Goal: Information Seeking & Learning: Learn about a topic

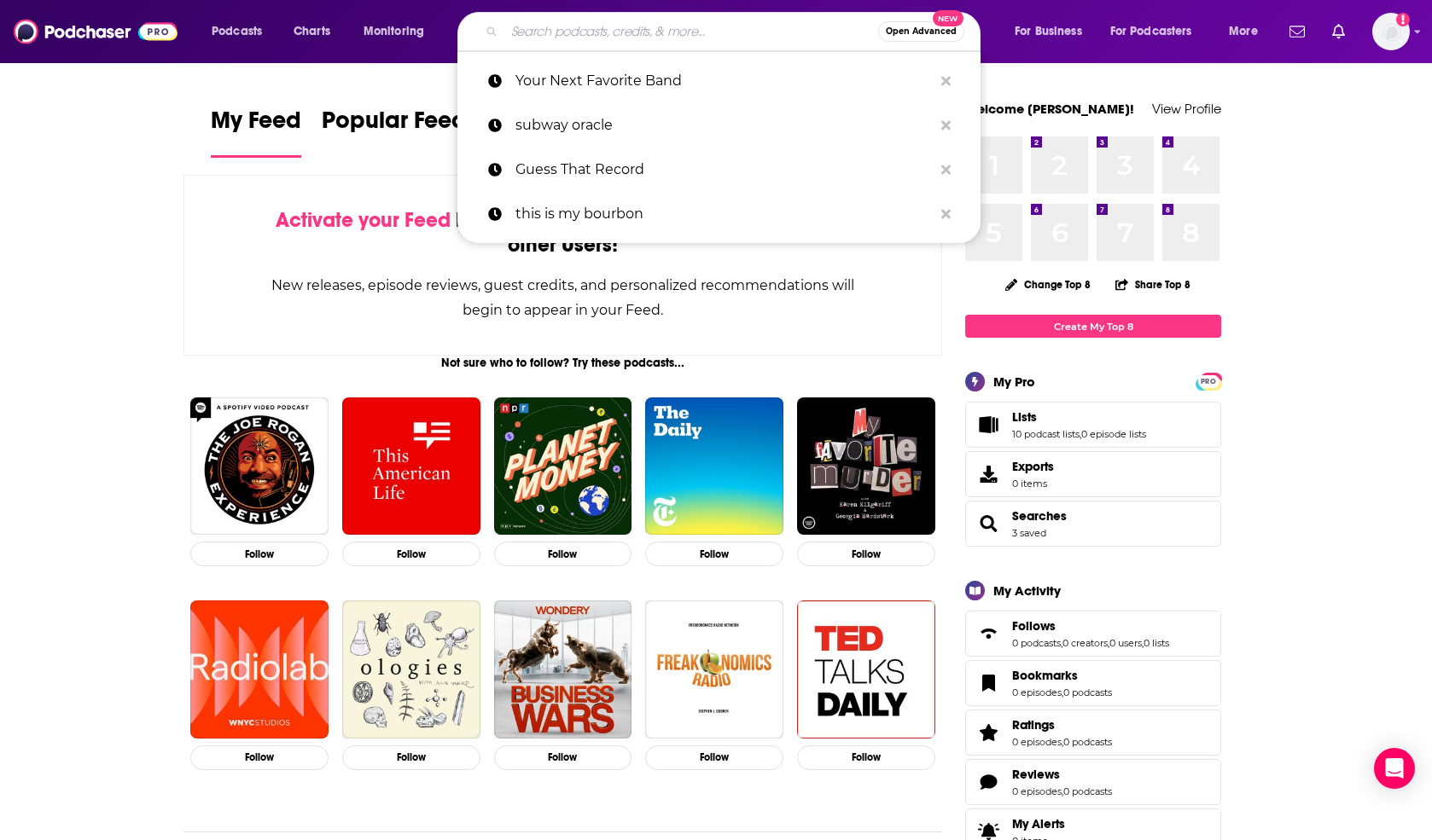
click at [712, 36] on input "Search podcasts, credits, & more..." at bounding box center [690, 32] width 374 height 28
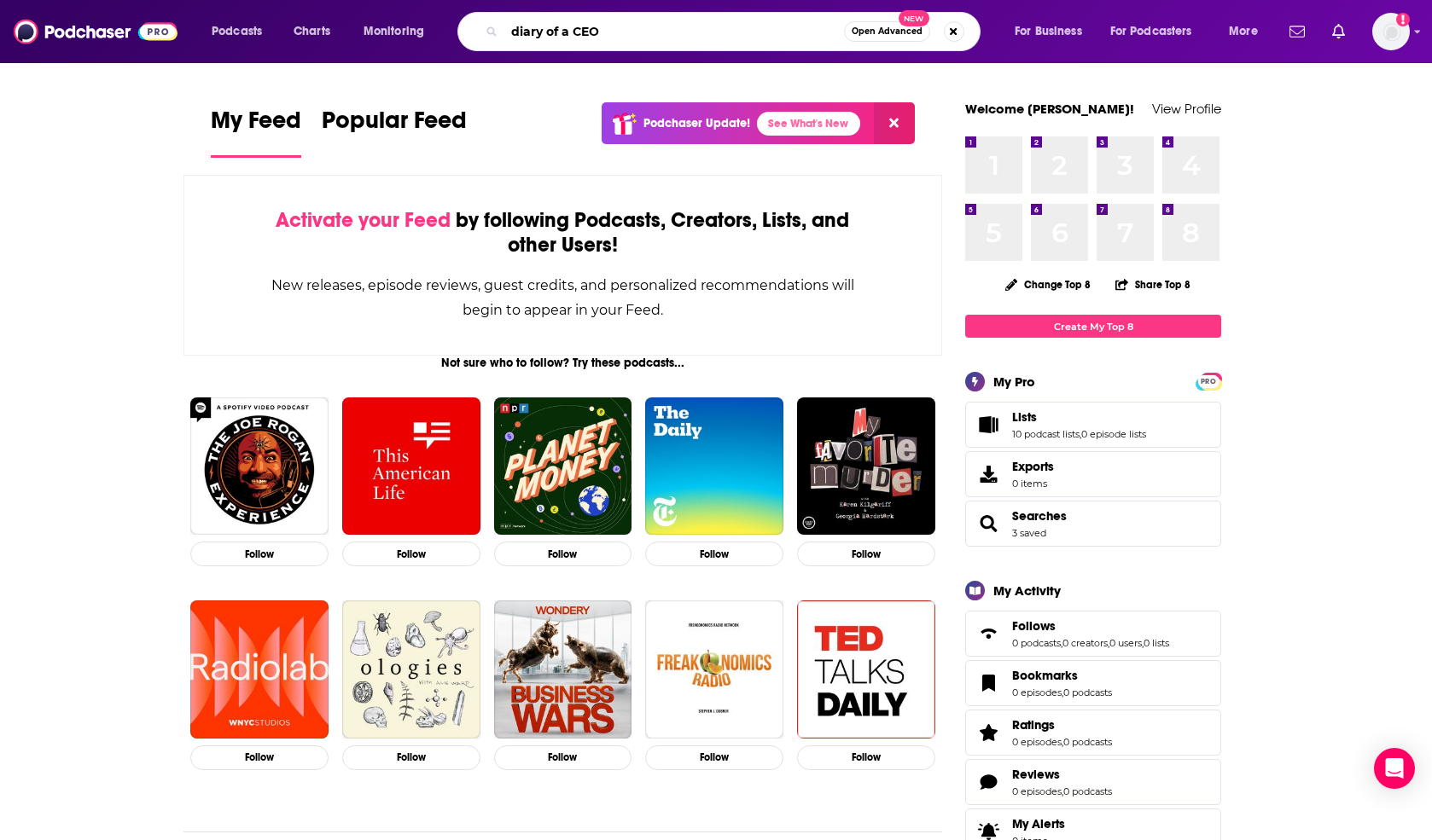
type input "diary of a CEO"
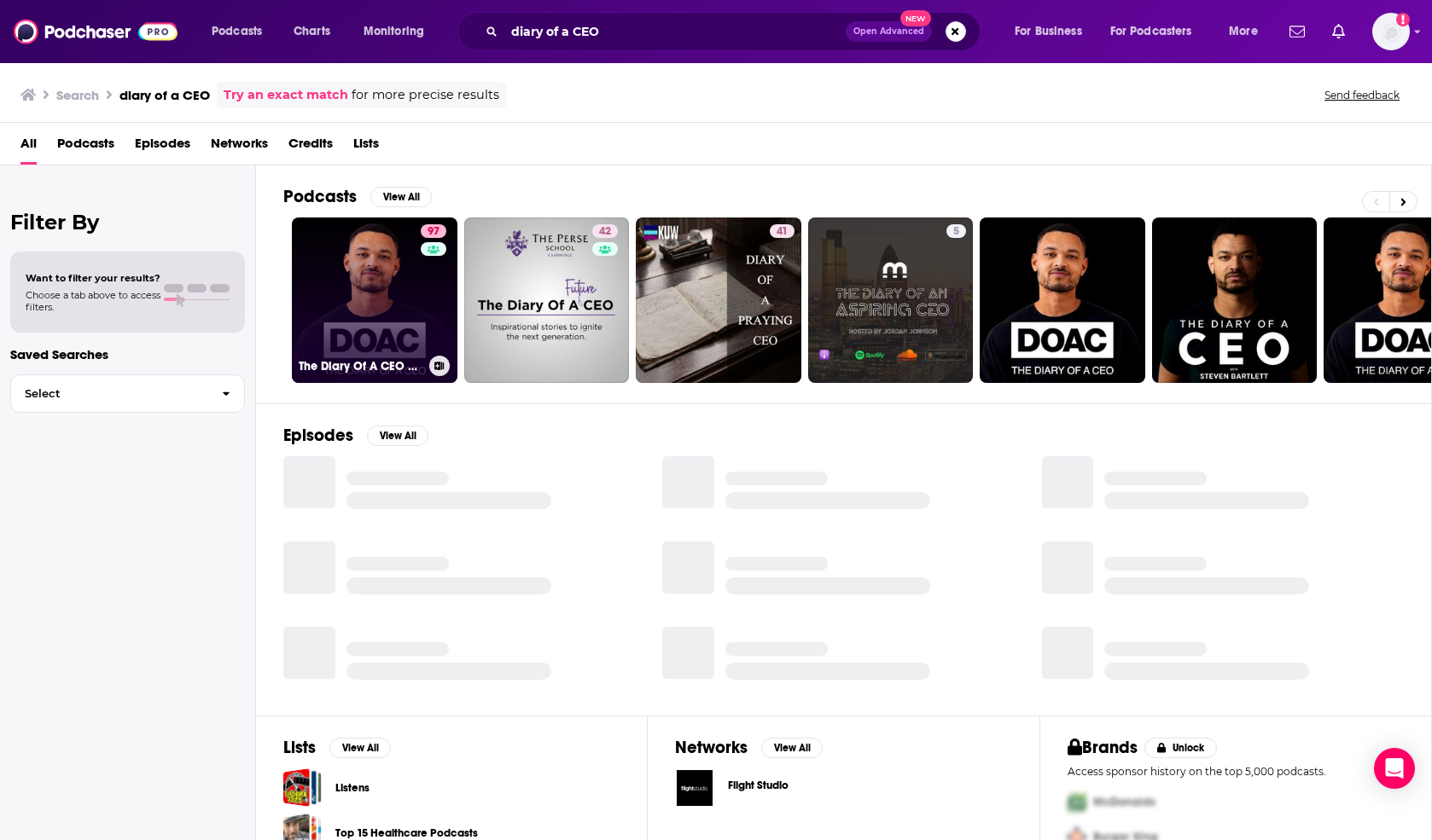
click at [377, 277] on link "97 The Diary Of A CEO with [PERSON_NAME]" at bounding box center [375, 301] width 166 height 166
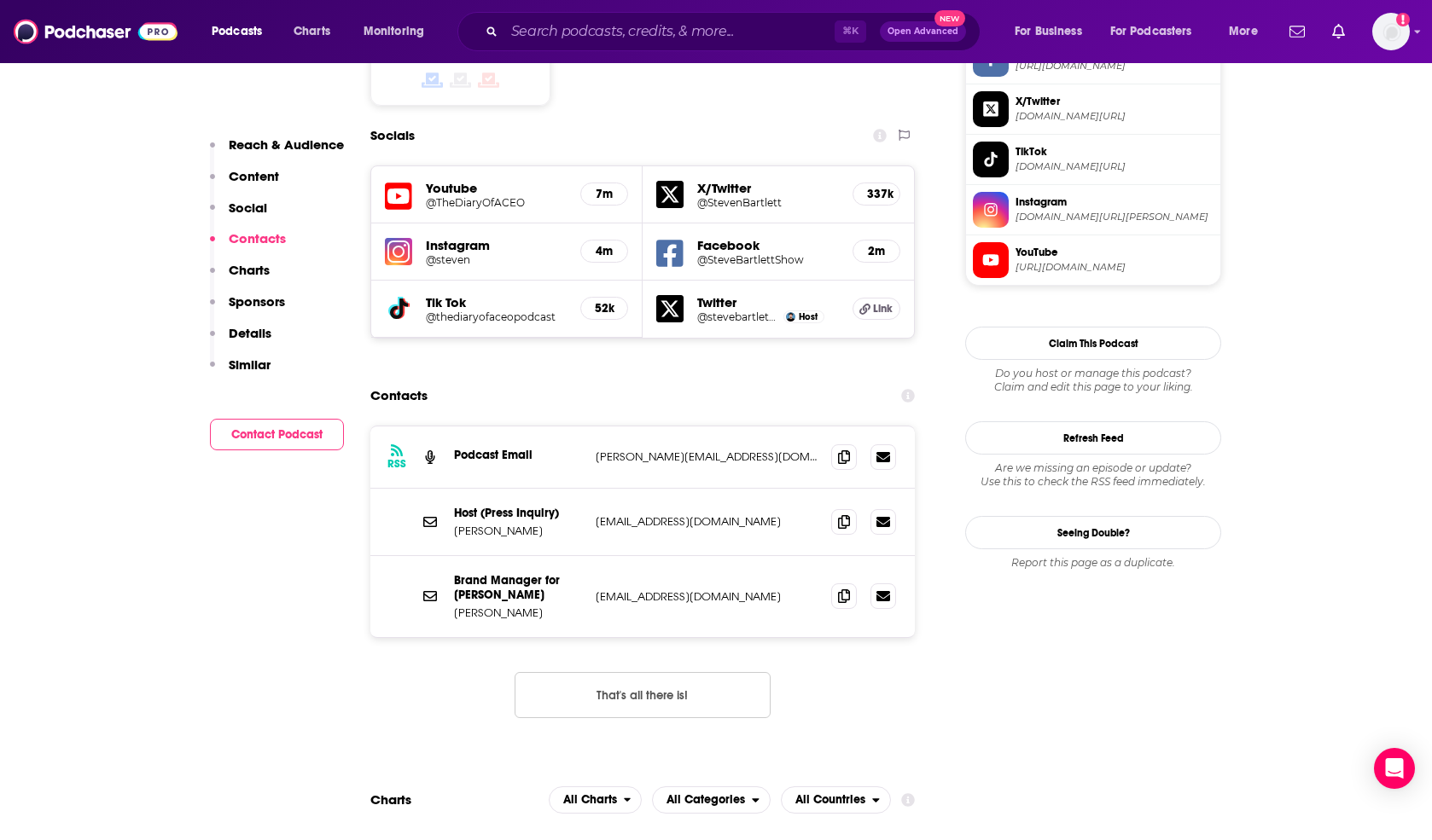
scroll to position [1466, 0]
click at [834, 443] on span at bounding box center [844, 455] width 26 height 26
click at [842, 588] on icon at bounding box center [844, 595] width 12 height 14
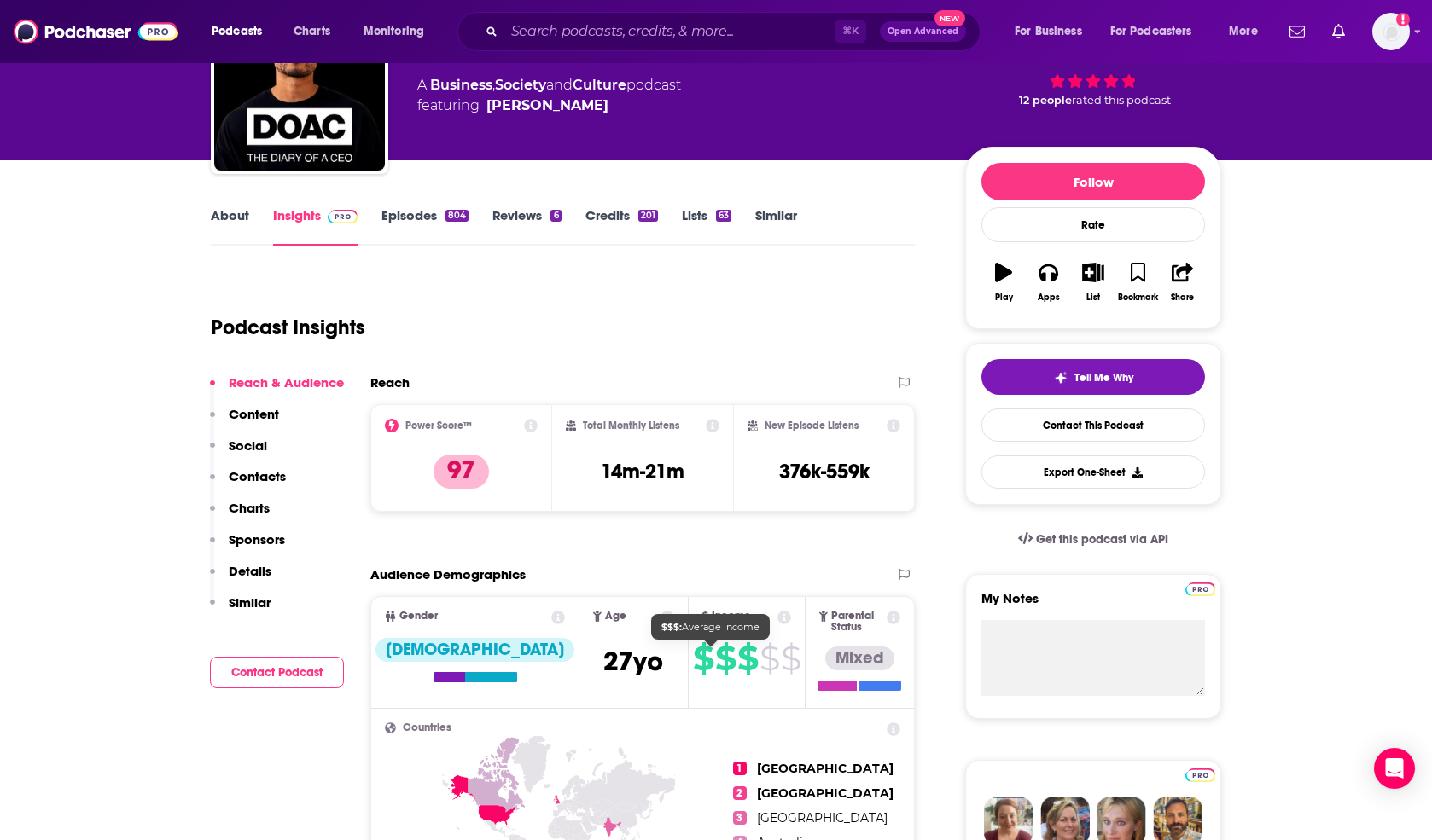
scroll to position [0, 0]
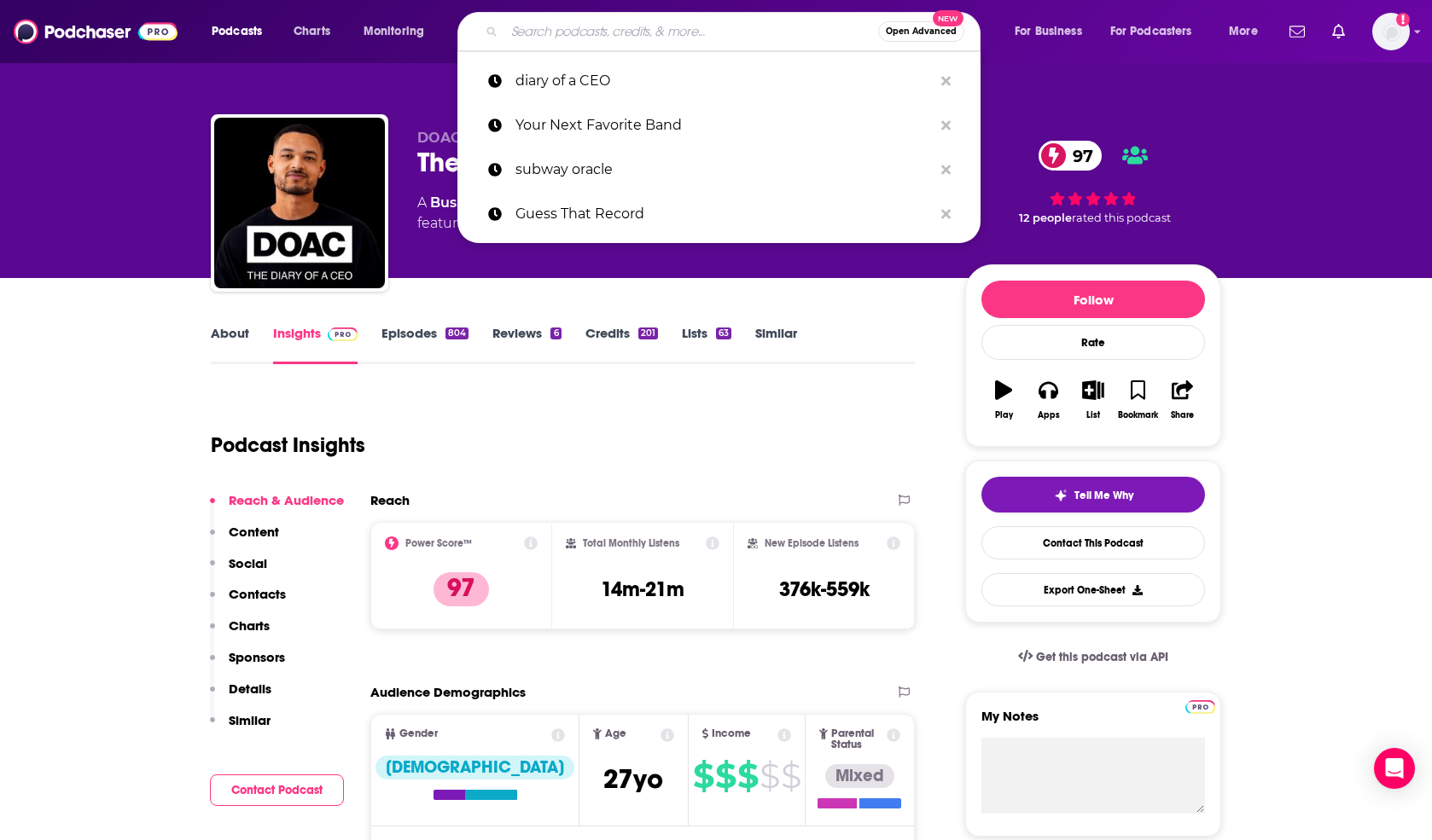
click at [525, 33] on input "Search podcasts, credits, & more..." at bounding box center [690, 32] width 374 height 28
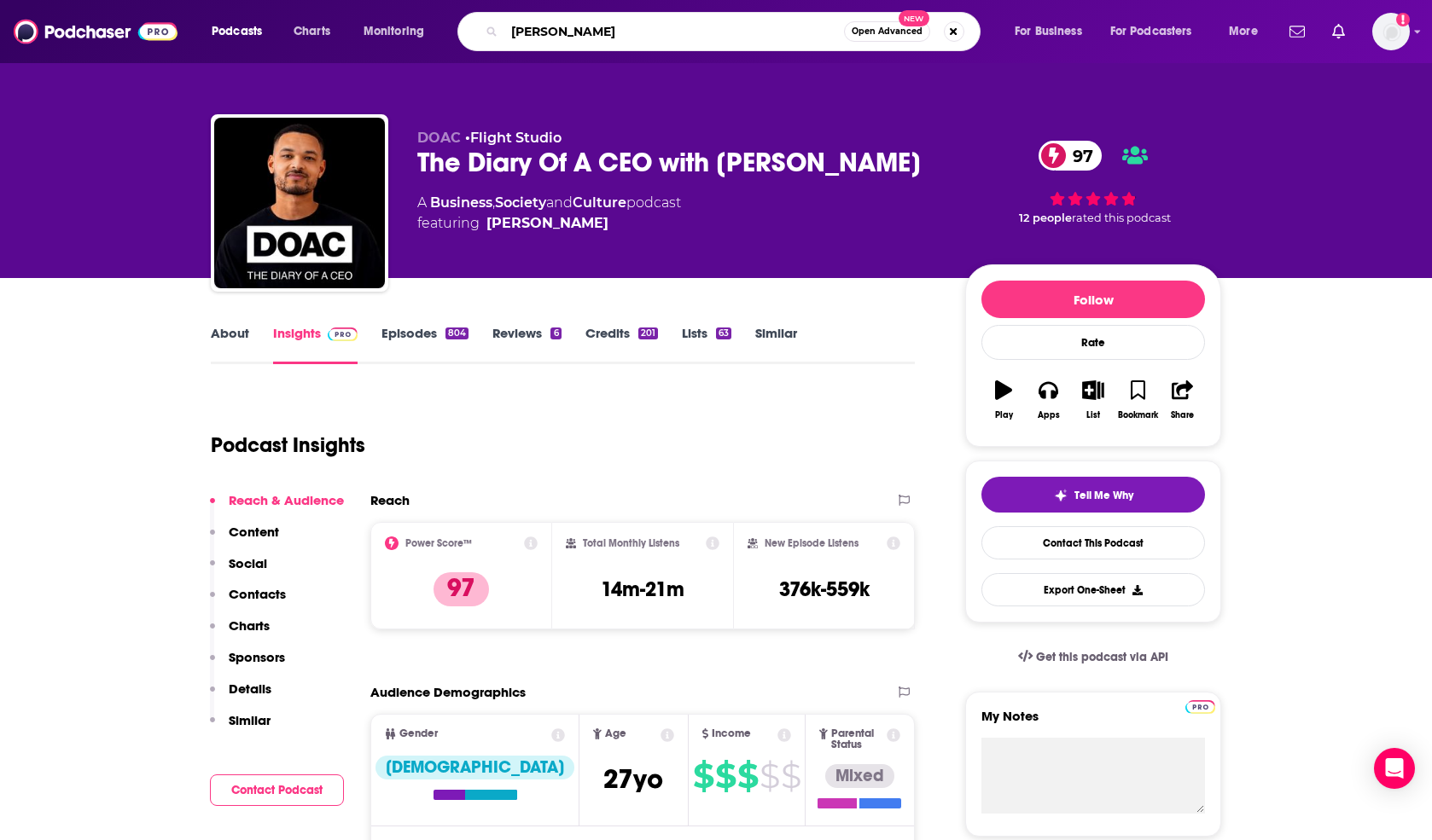
type input "[PERSON_NAME]"
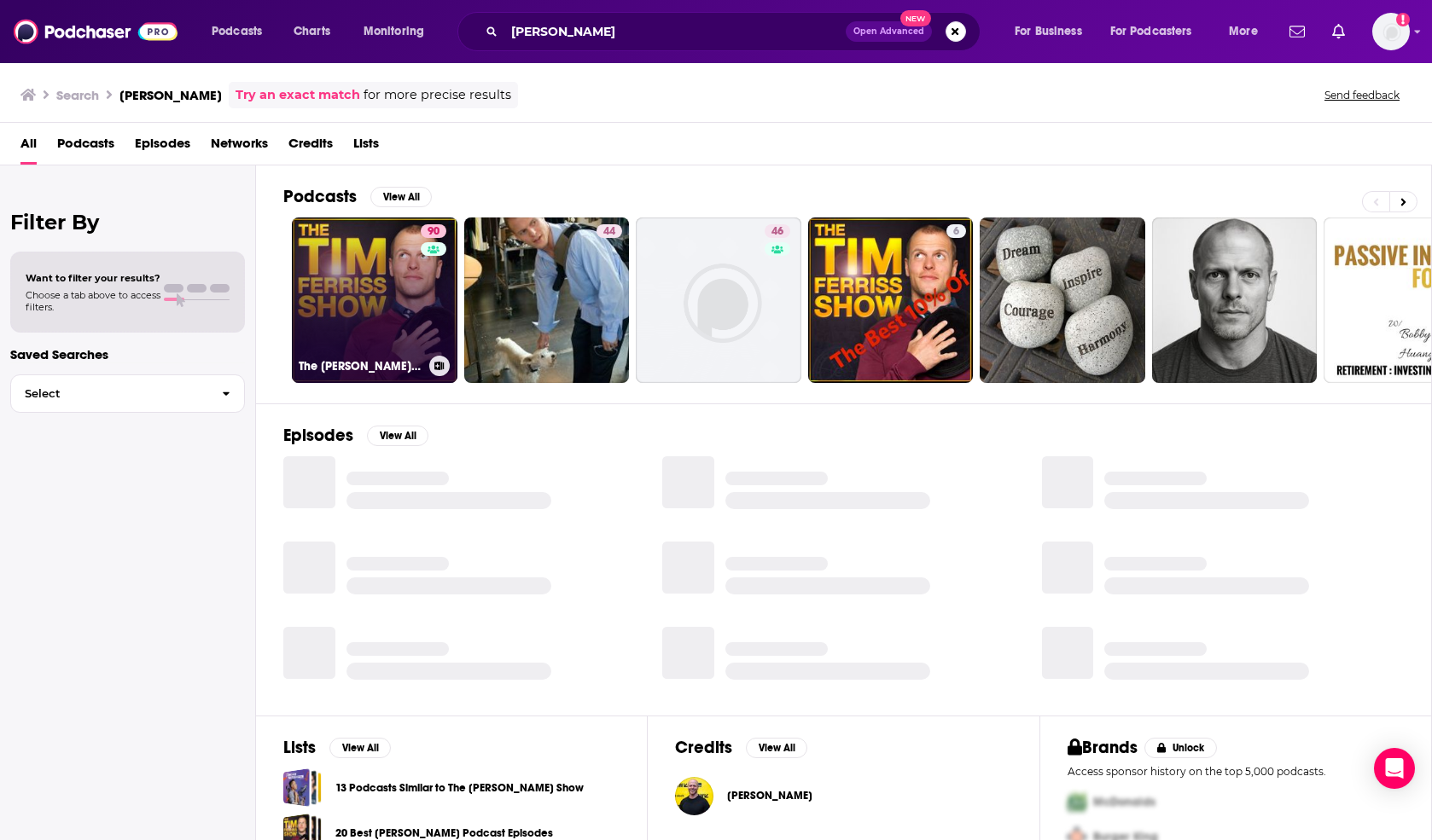
click at [413, 290] on link "90 The [PERSON_NAME] Show" at bounding box center [375, 301] width 166 height 166
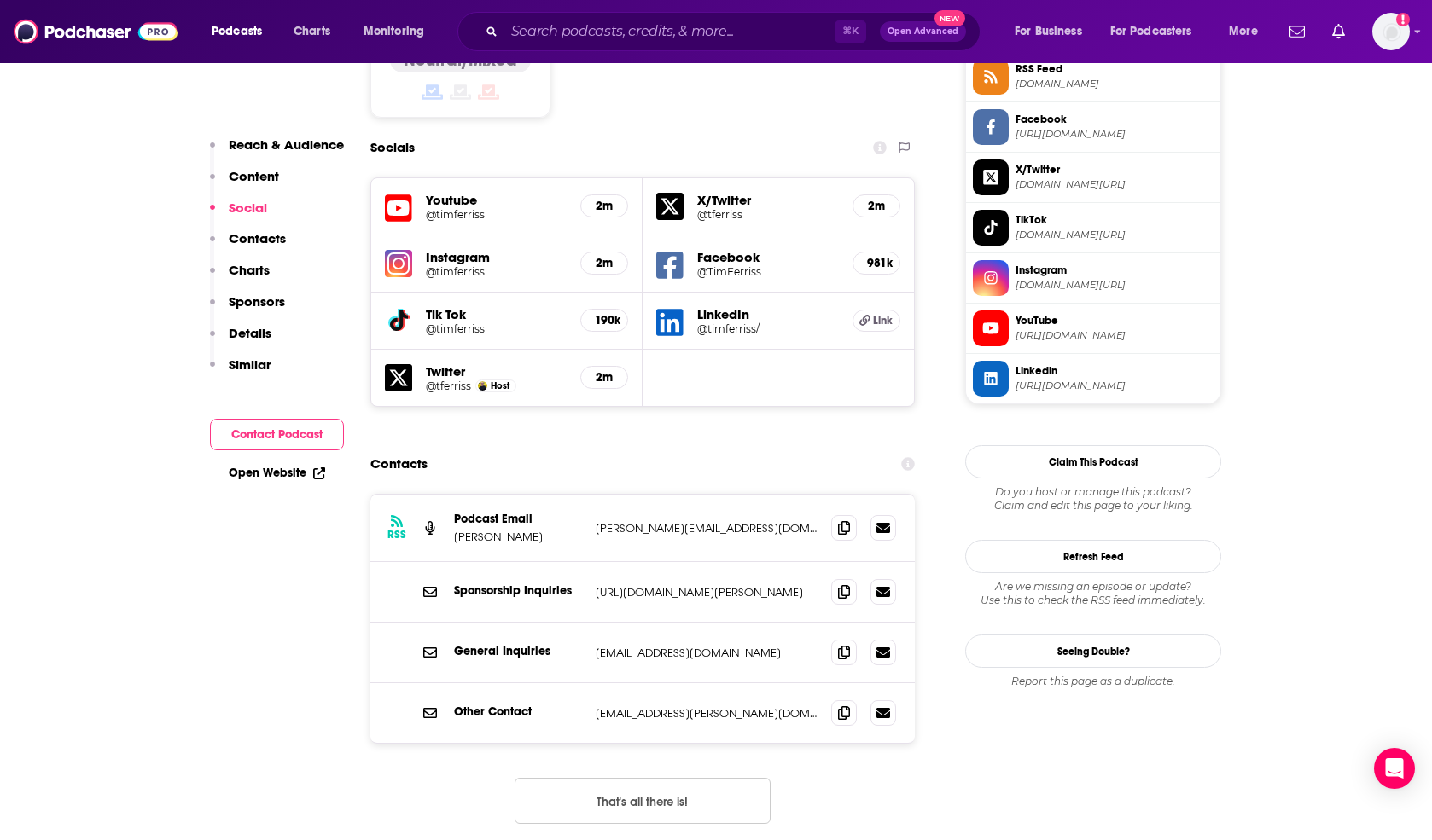
scroll to position [1449, 0]
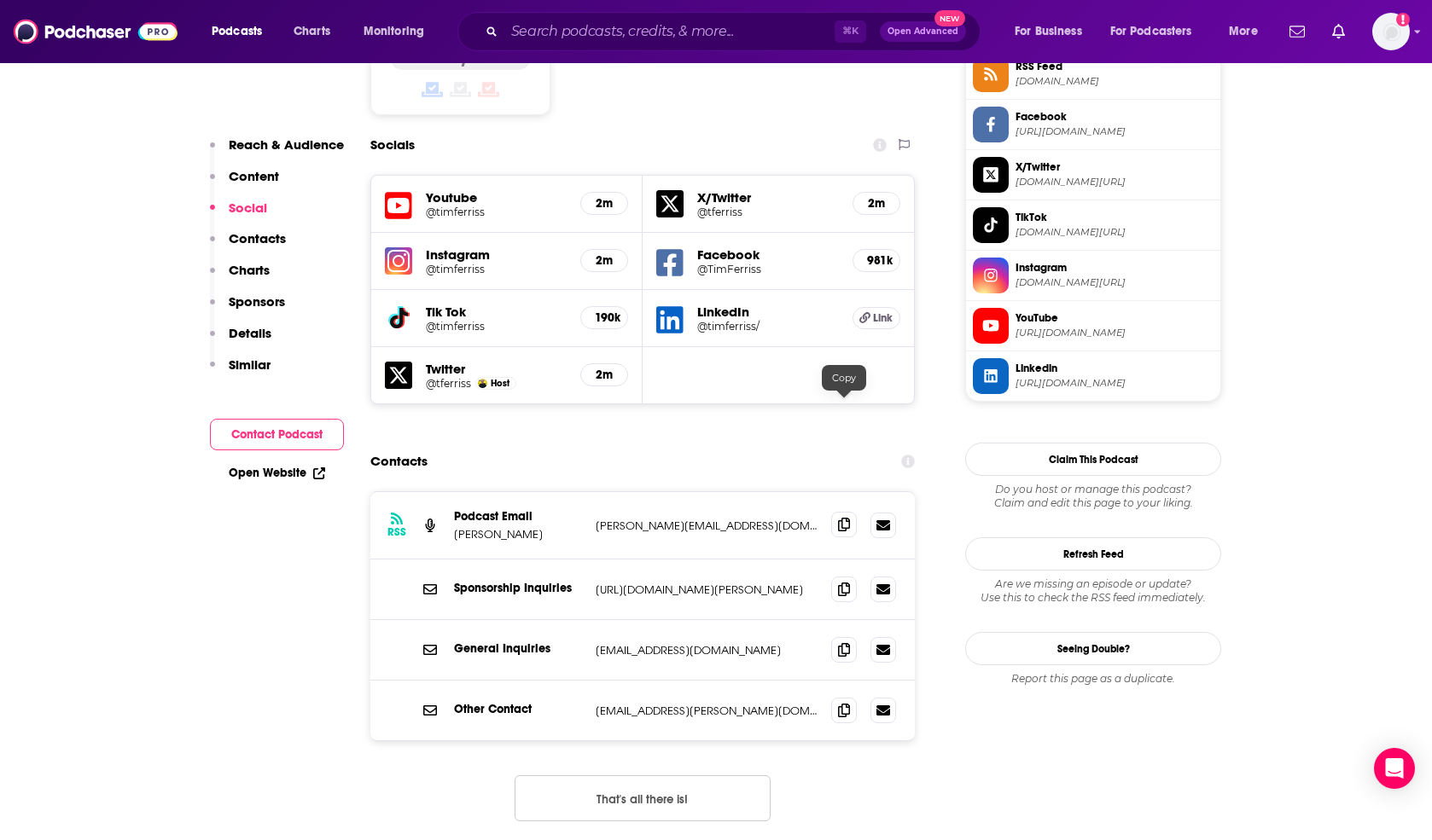
click at [841, 518] on icon at bounding box center [844, 525] width 12 height 14
click at [617, 29] on input "Search podcasts, credits, & more..." at bounding box center [669, 32] width 330 height 28
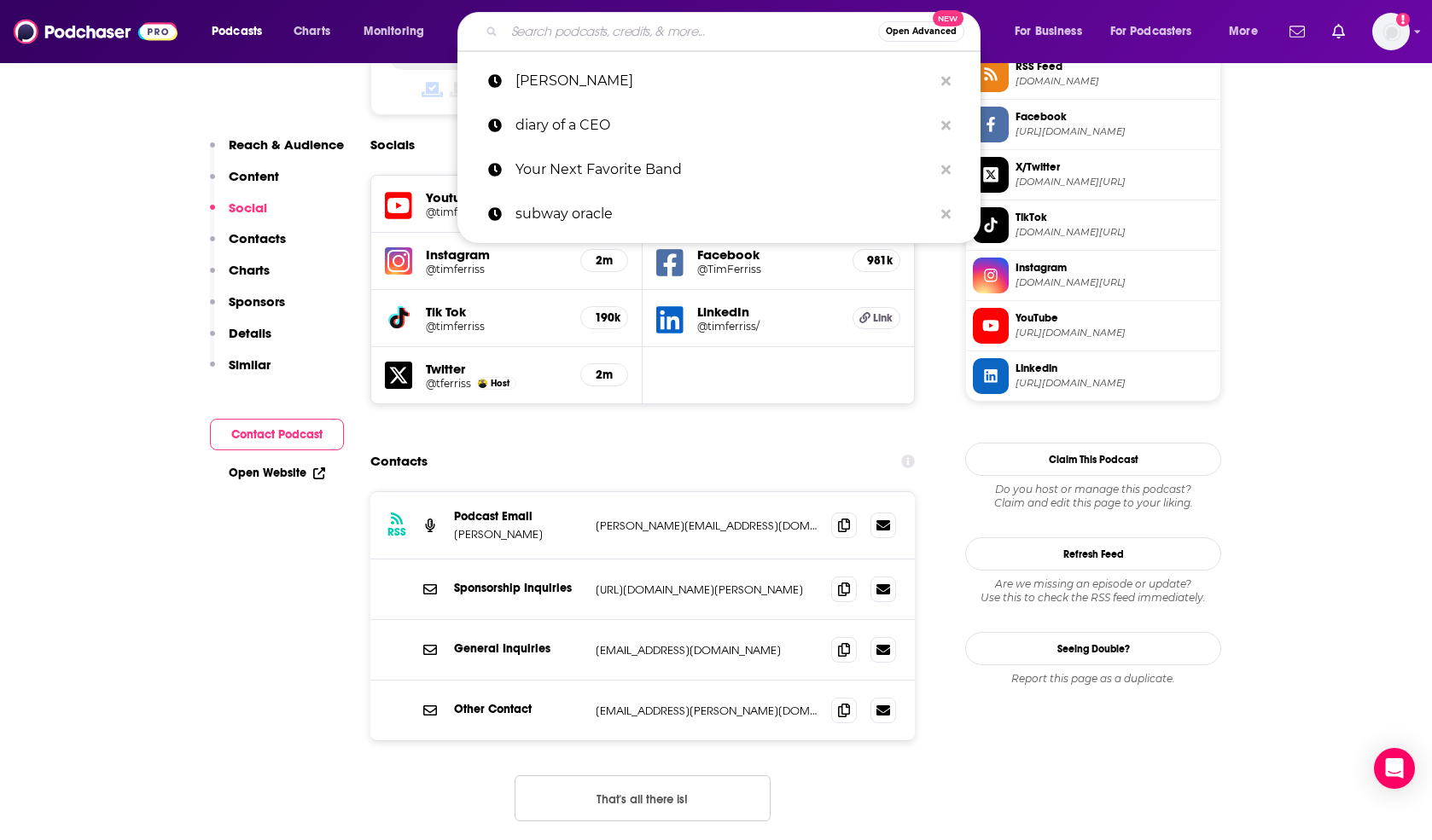
paste input "IMO with [PERSON_NAME] & [PERSON_NAME]"
type input "IMO with [PERSON_NAME] & [PERSON_NAME]"
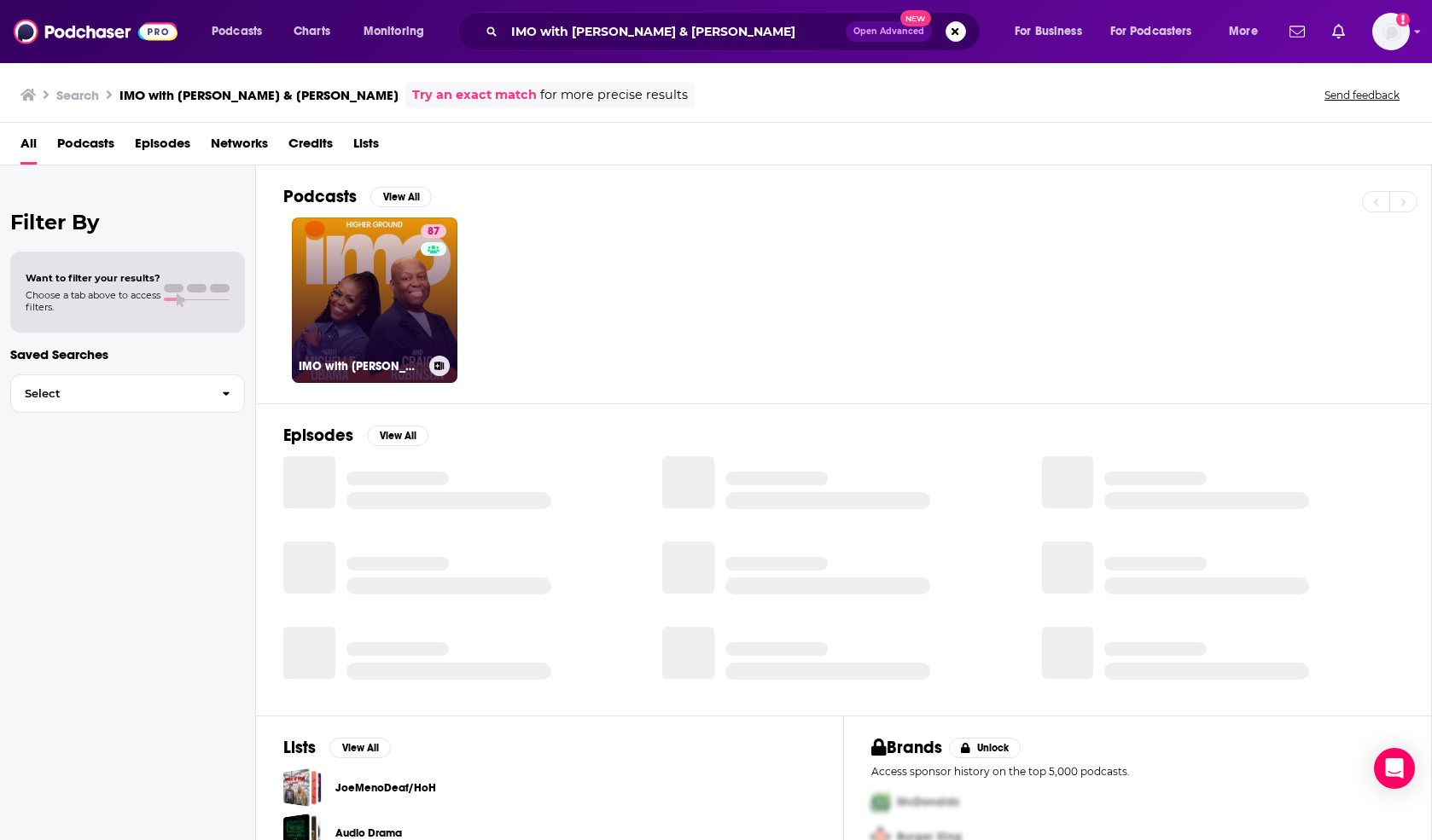
click at [358, 272] on link "87 IMO with [PERSON_NAME] and [PERSON_NAME]" at bounding box center [375, 301] width 166 height 166
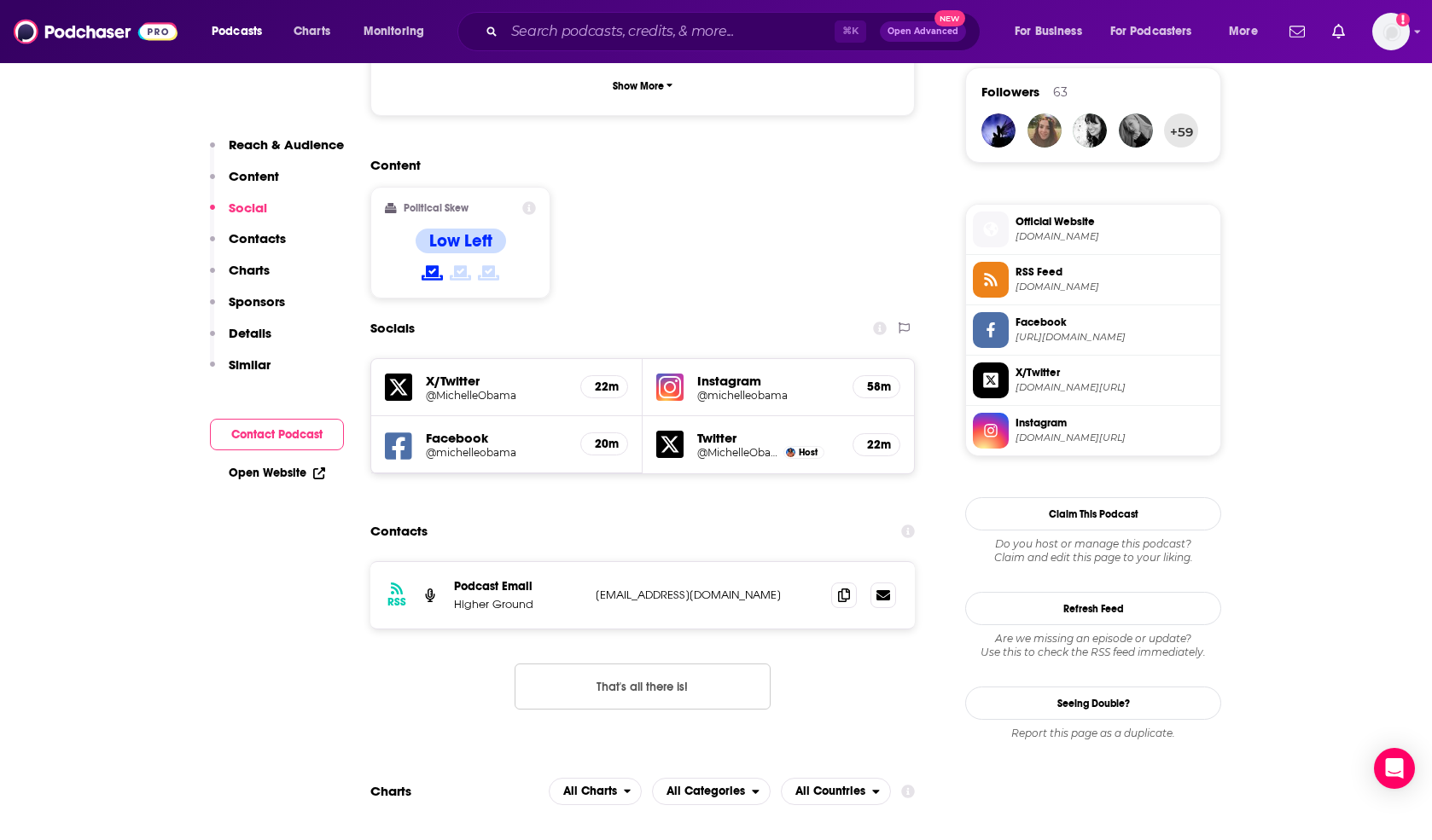
scroll to position [1306, 0]
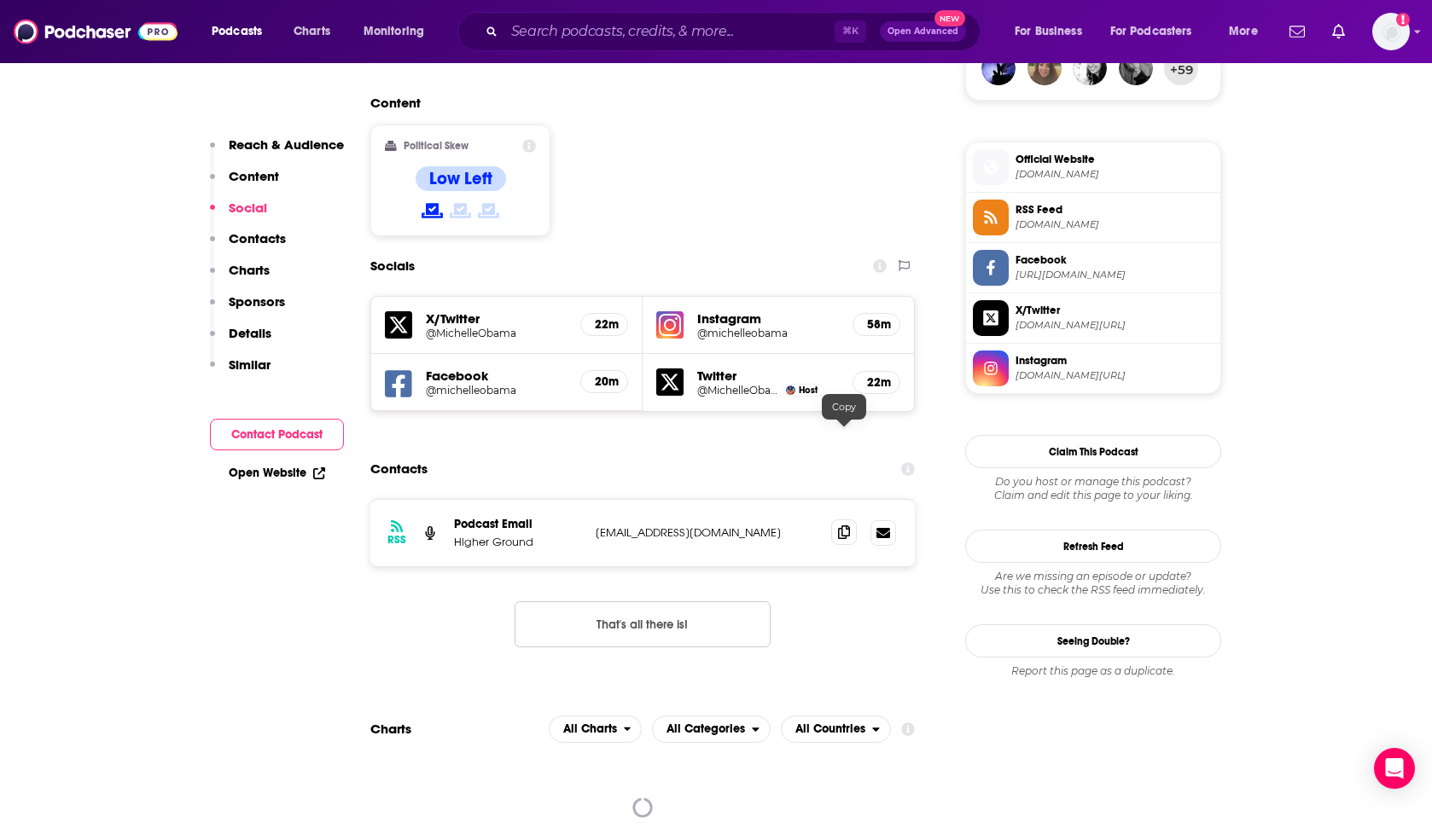
click at [839, 525] on icon at bounding box center [844, 532] width 12 height 14
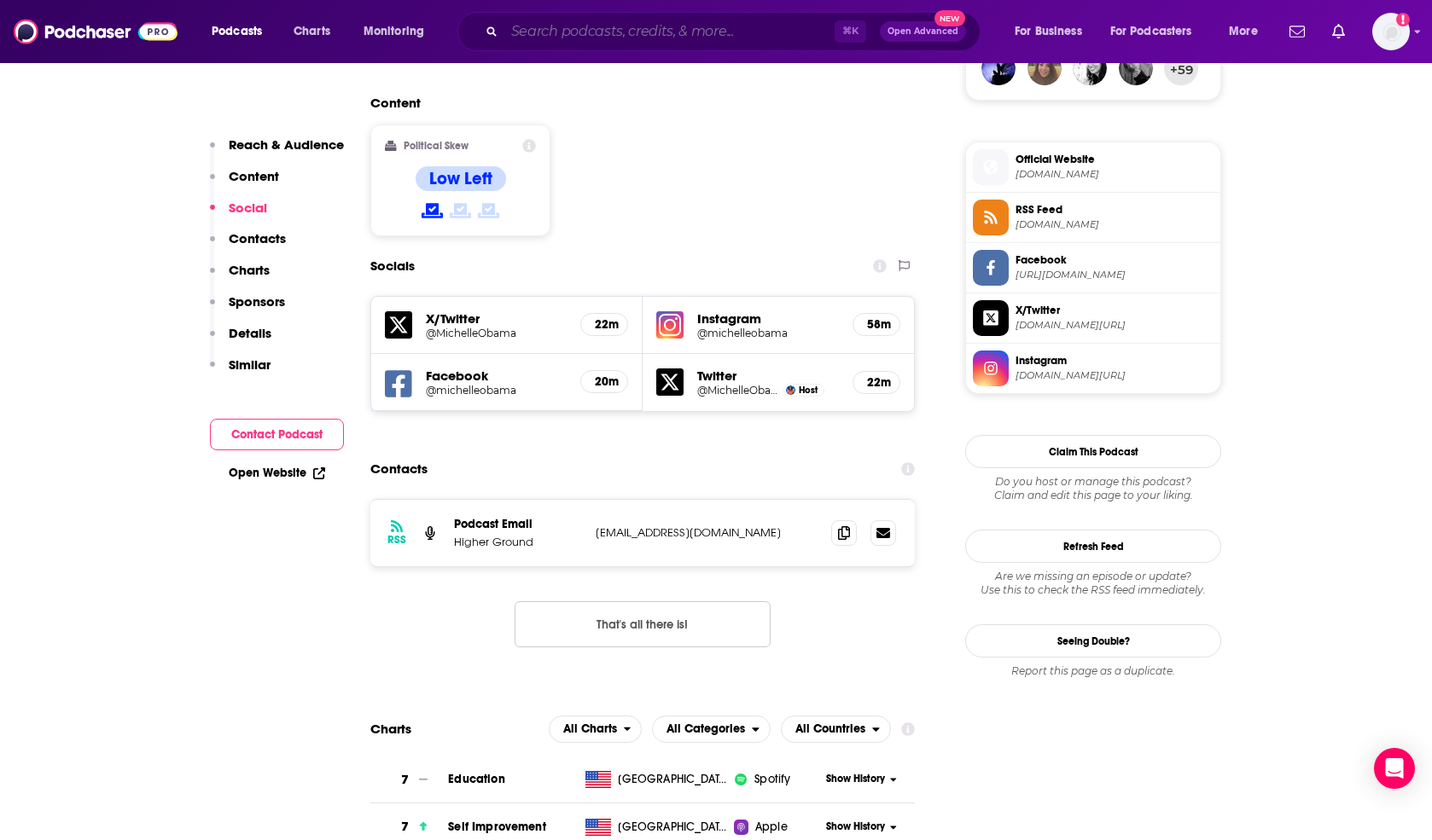
click at [607, 24] on input "Search podcasts, credits, & more..." at bounding box center [669, 32] width 330 height 28
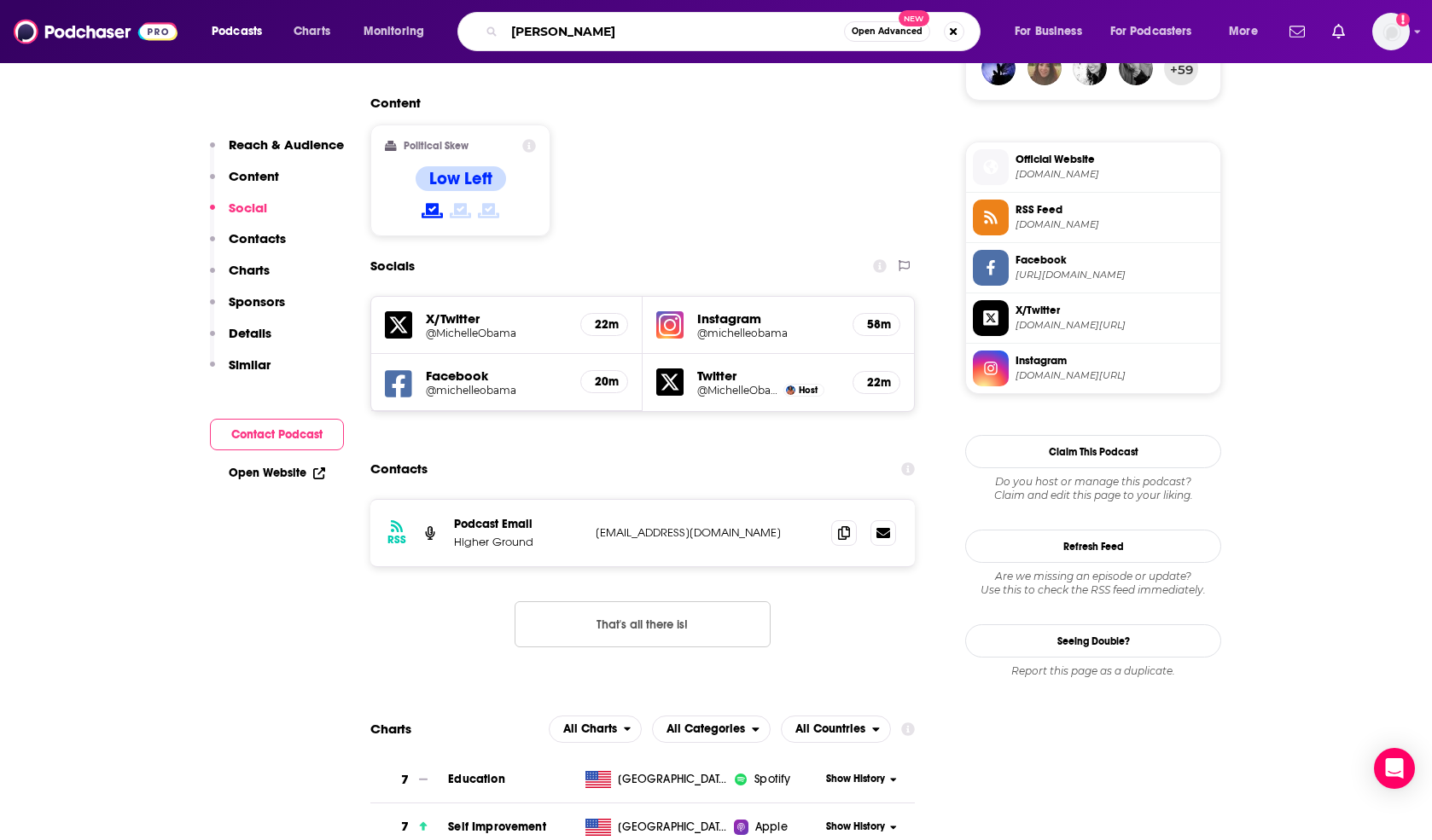
type input "[PERSON_NAME]"
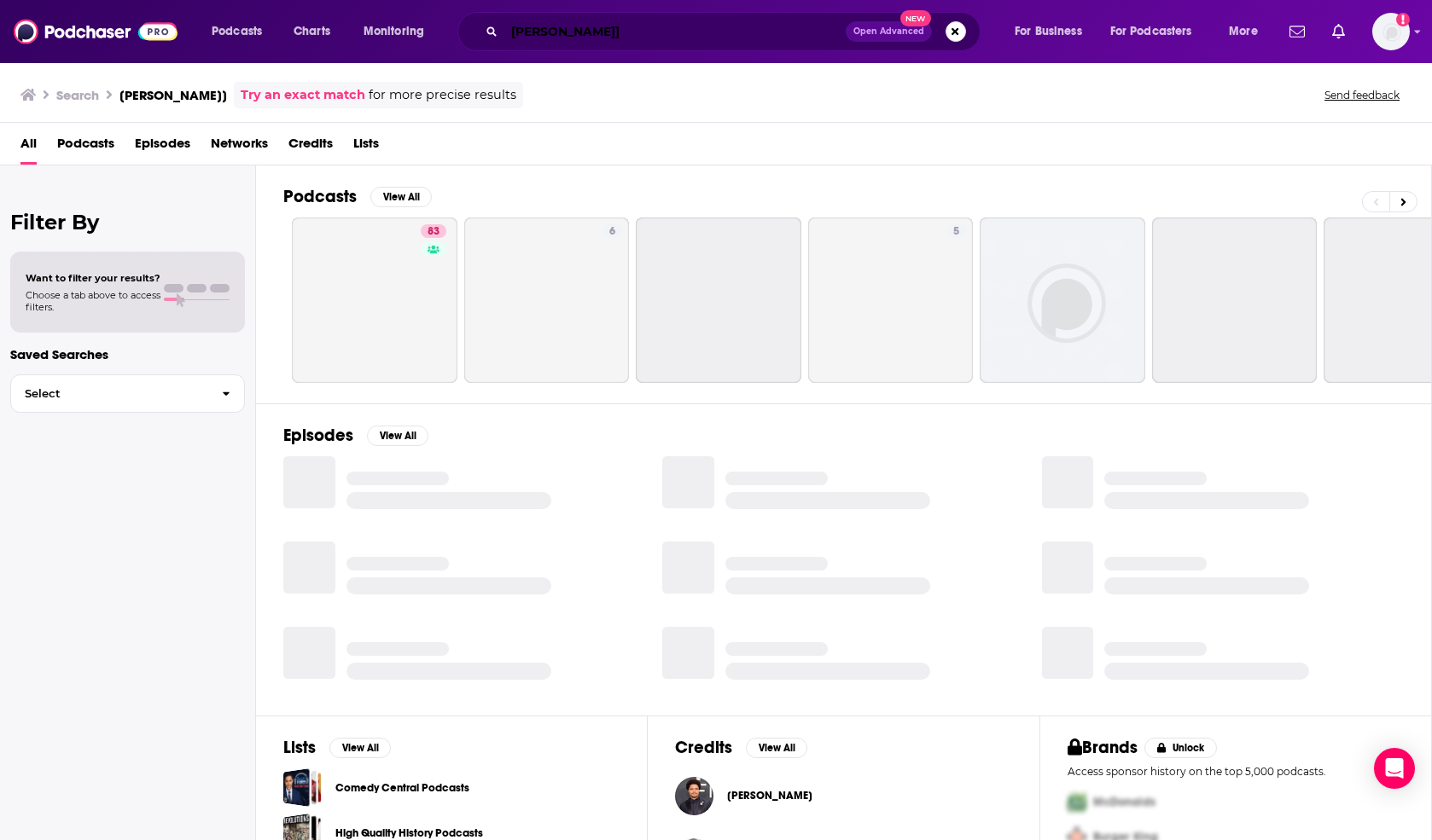
click at [609, 35] on input "[PERSON_NAME]]" at bounding box center [675, 32] width 341 height 28
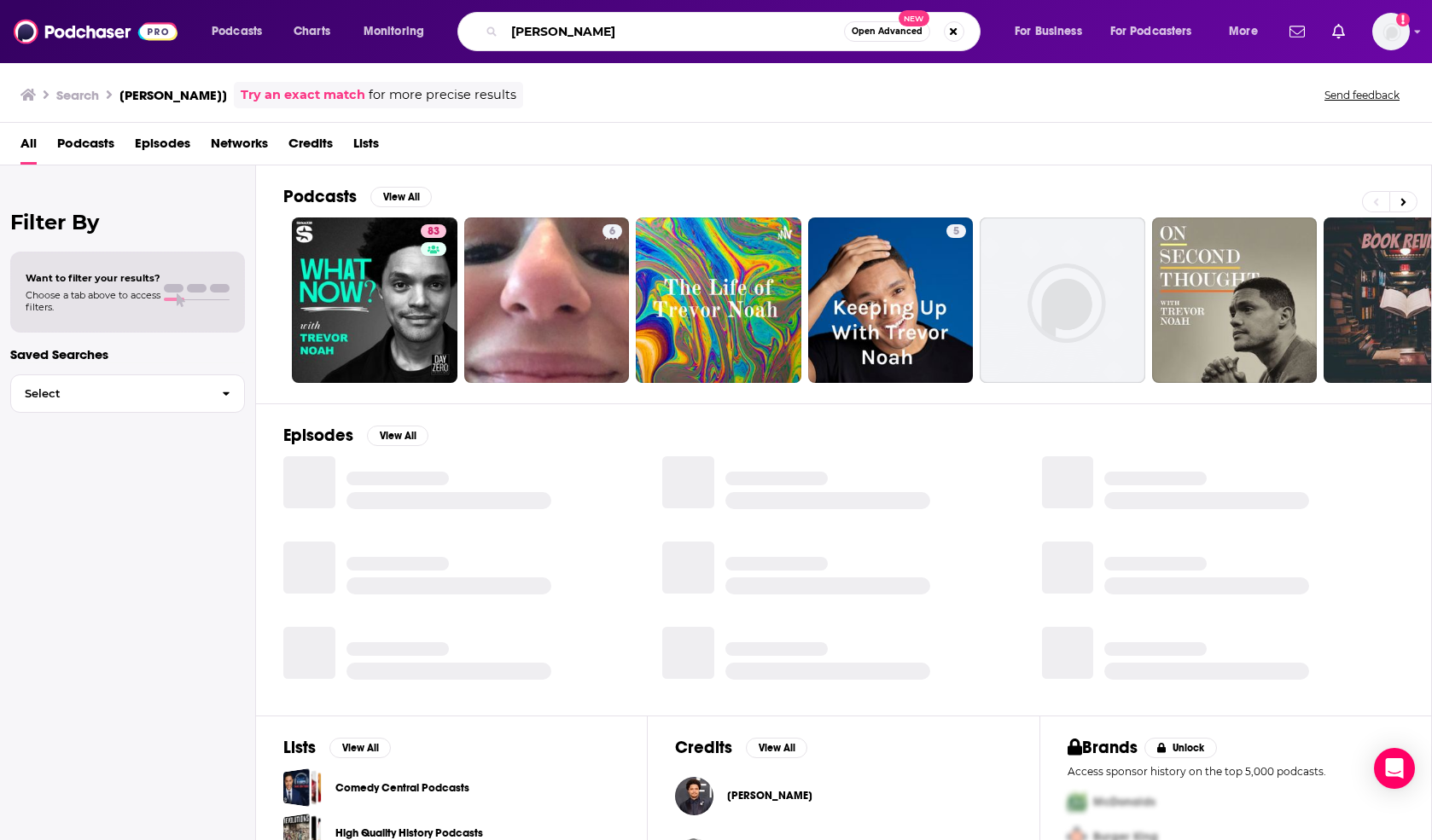
type input "[PERSON_NAME]"
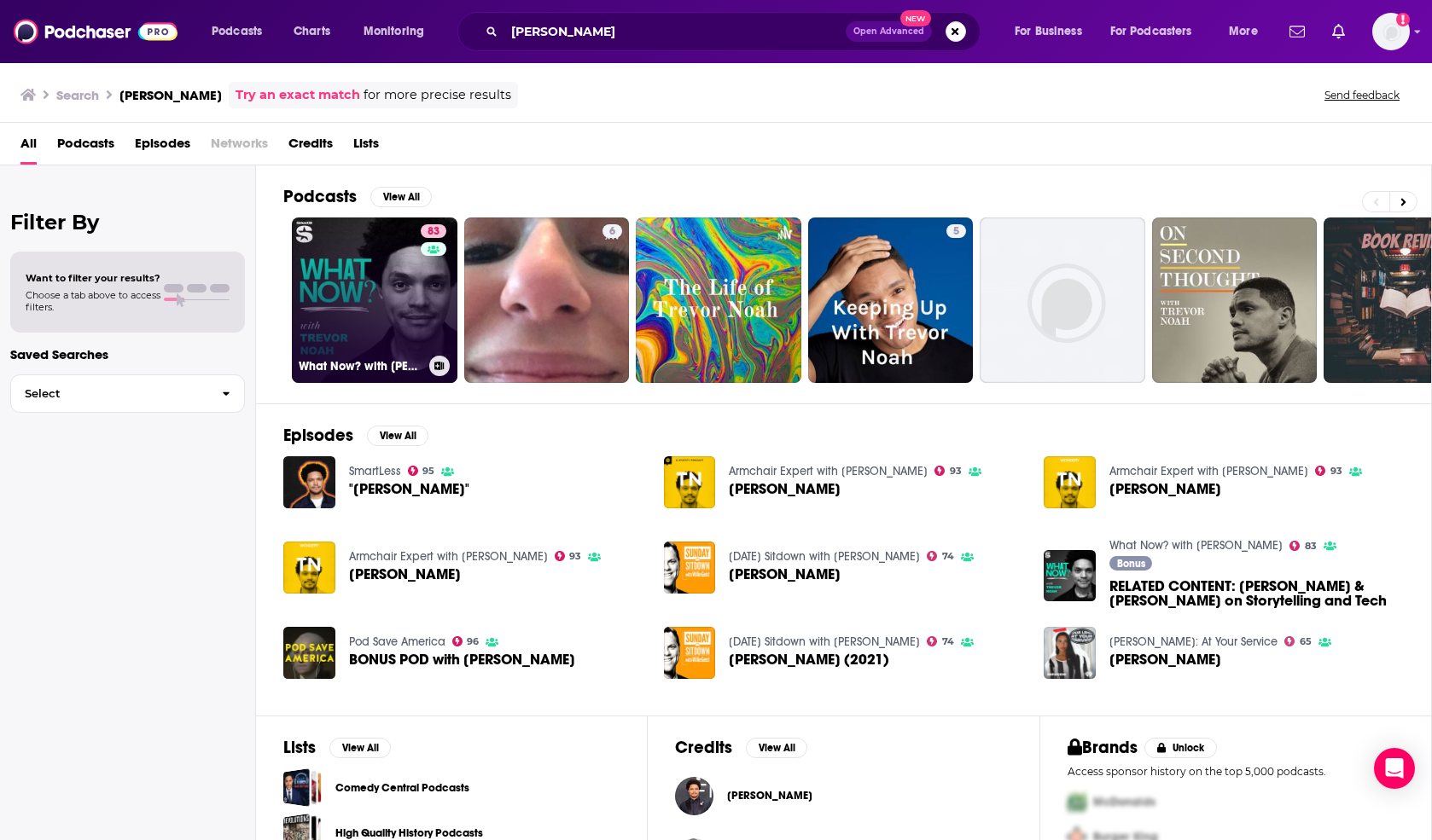
click at [377, 276] on link "83 What Now? with [PERSON_NAME]" at bounding box center [375, 301] width 166 height 166
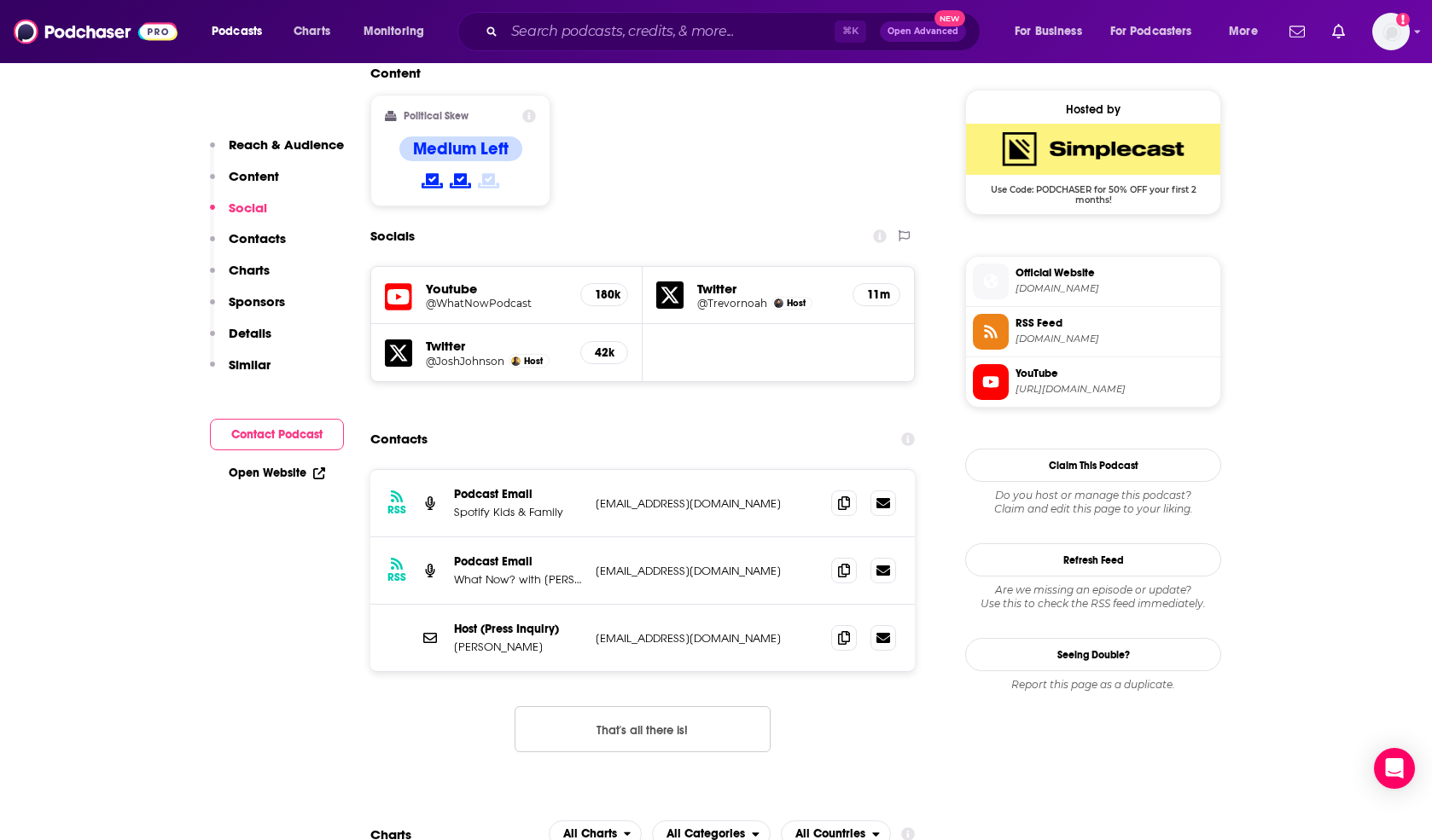
scroll to position [1358, 0]
click at [838, 631] on icon at bounding box center [844, 638] width 12 height 14
